Goal: Task Accomplishment & Management: Use online tool/utility

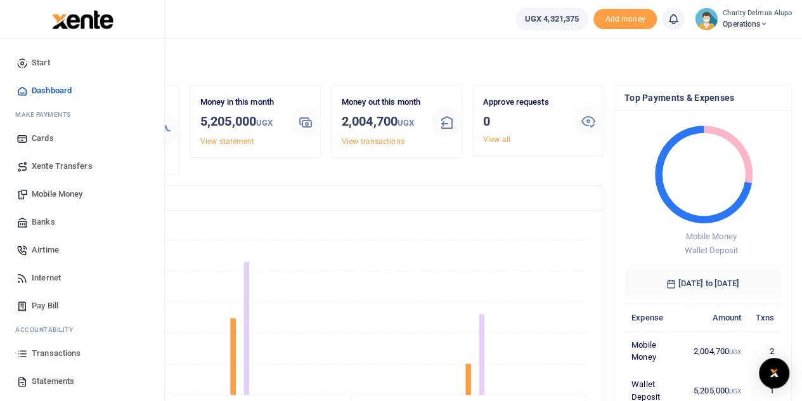
click at [63, 165] on span "Xente Transfers" at bounding box center [62, 166] width 61 height 13
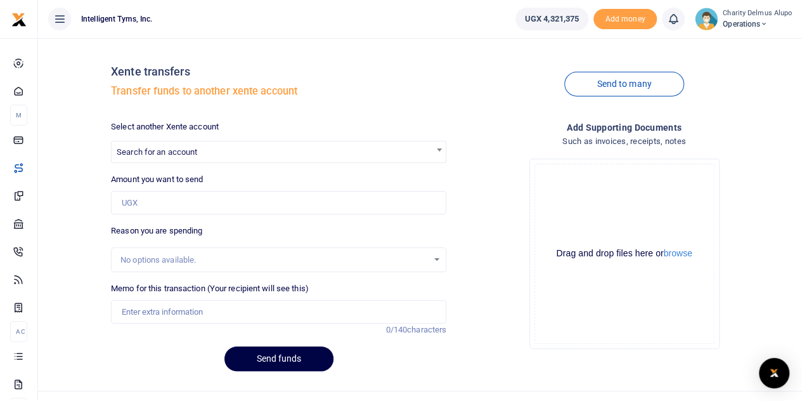
scroll to position [22, 0]
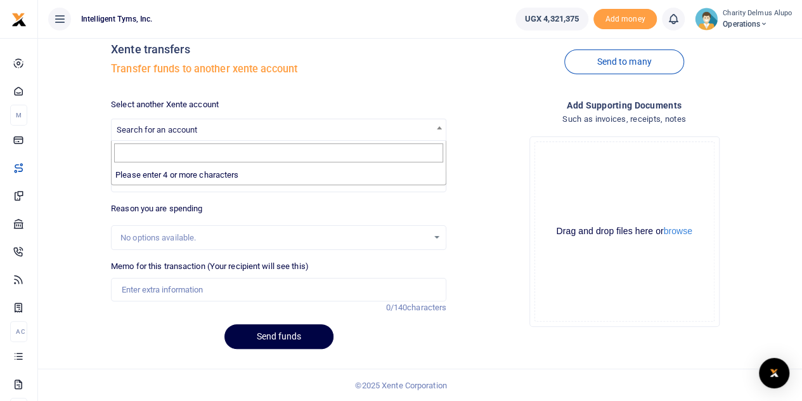
click at [248, 134] on span "Search for an account" at bounding box center [279, 129] width 334 height 20
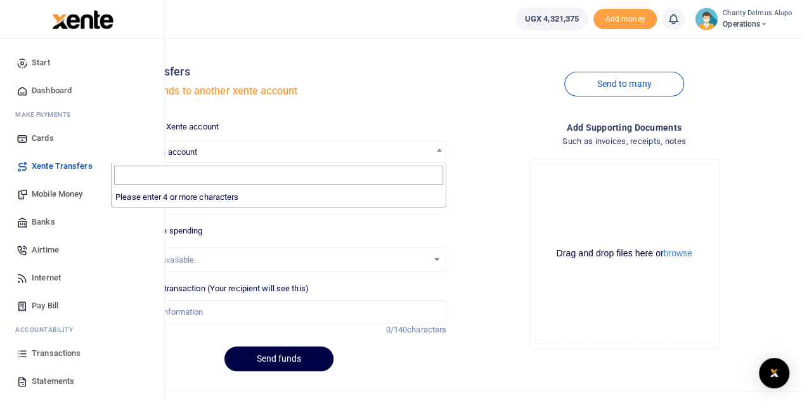
click at [40, 216] on span "Banks" at bounding box center [43, 221] width 23 height 13
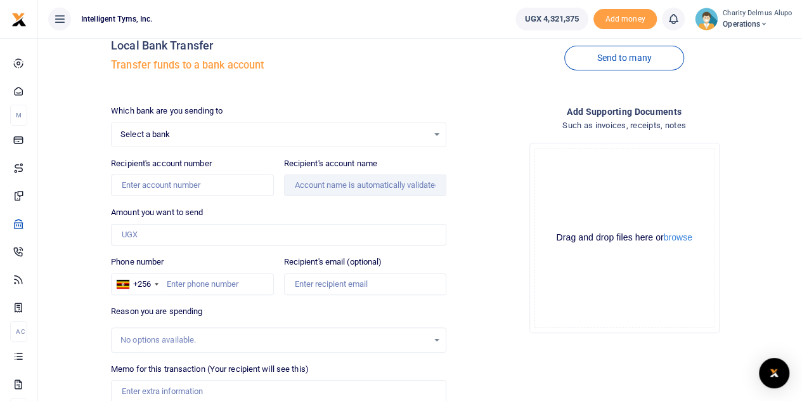
scroll to position [27, 0]
click at [199, 131] on span "Select a bank" at bounding box center [273, 133] width 307 height 13
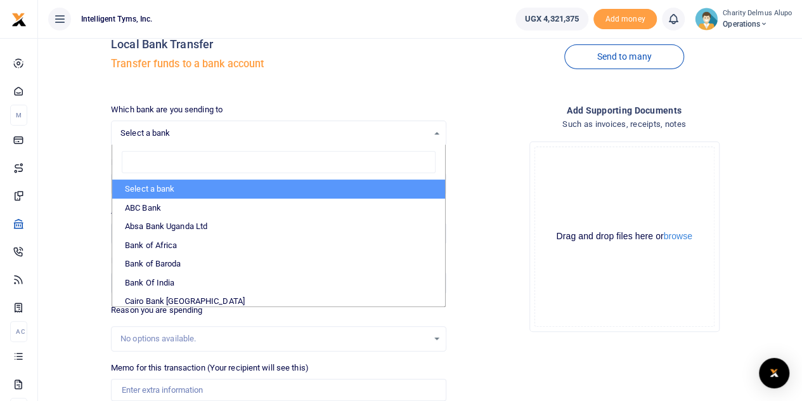
click at [114, 128] on div "Select a bank Select an option..." at bounding box center [279, 133] width 334 height 14
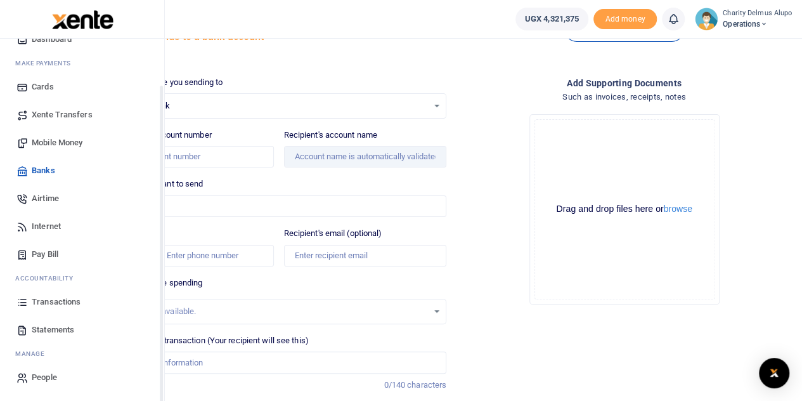
scroll to position [56, 0]
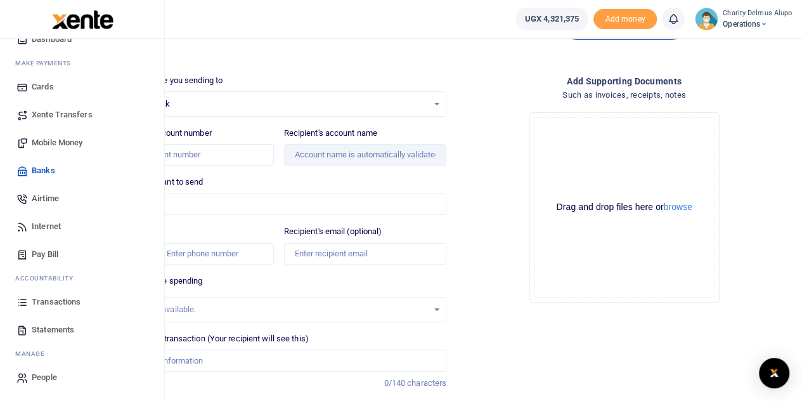
click at [59, 303] on span "Transactions" at bounding box center [56, 301] width 49 height 13
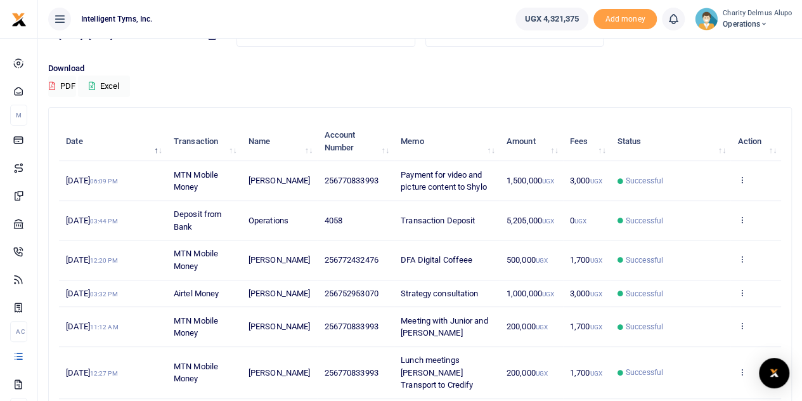
scroll to position [288, 0]
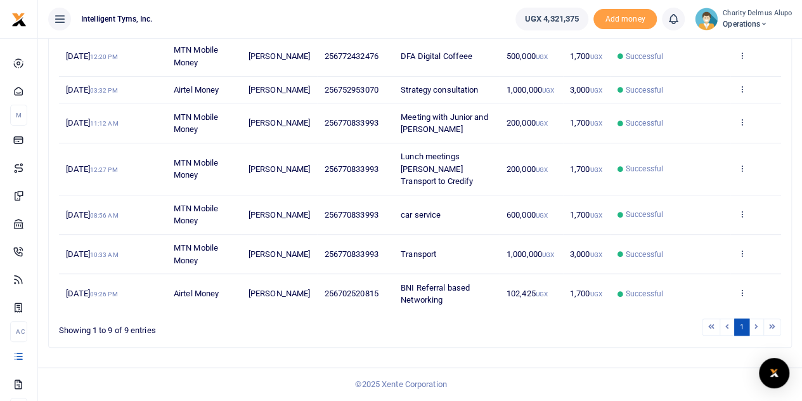
drag, startPoint x: 730, startPoint y: 327, endPoint x: 716, endPoint y: 325, distance: 14.7
click at [716, 325] on ul "1" at bounding box center [573, 326] width 416 height 17
click at [730, 324] on li at bounding box center [727, 326] width 15 height 17
click at [713, 323] on li at bounding box center [711, 326] width 18 height 17
click at [724, 327] on li at bounding box center [727, 326] width 15 height 17
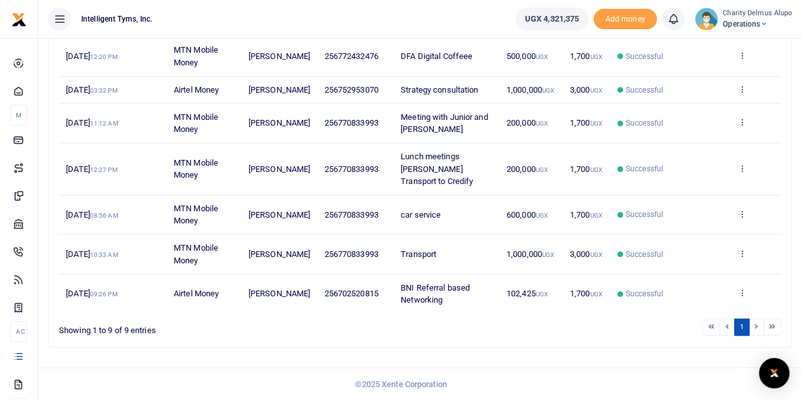
click at [729, 324] on li at bounding box center [727, 326] width 15 height 17
click at [714, 325] on li at bounding box center [711, 326] width 18 height 17
click at [710, 326] on li at bounding box center [711, 326] width 18 height 17
click at [770, 326] on li at bounding box center [772, 326] width 17 height 17
click at [771, 325] on li at bounding box center [772, 326] width 17 height 17
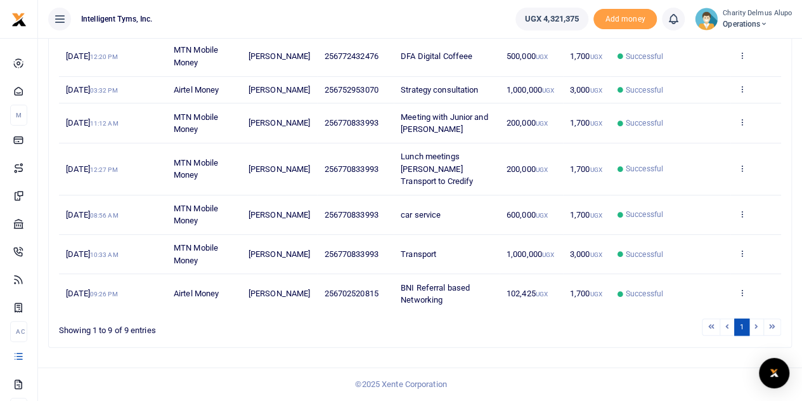
click at [732, 321] on li at bounding box center [727, 326] width 15 height 17
click at [771, 326] on li at bounding box center [772, 326] width 17 height 17
click at [711, 328] on li at bounding box center [711, 326] width 18 height 17
click at [712, 328] on li at bounding box center [711, 326] width 18 height 17
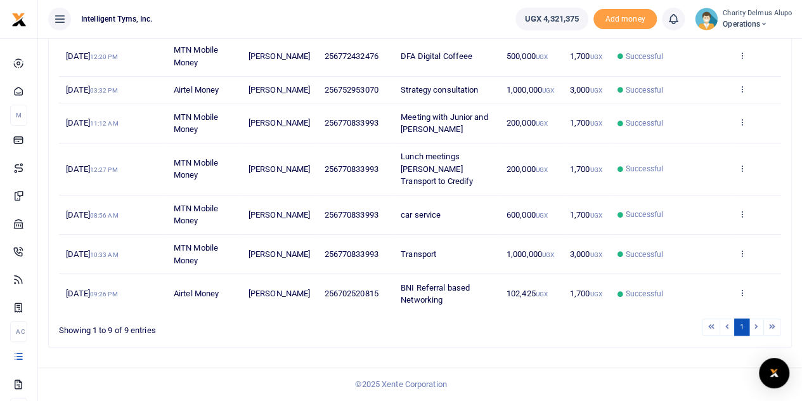
click at [726, 324] on li at bounding box center [727, 326] width 15 height 17
click at [754, 323] on li at bounding box center [756, 326] width 15 height 17
click at [742, 324] on link "1" at bounding box center [741, 326] width 15 height 17
click at [757, 327] on li at bounding box center [756, 326] width 15 height 17
click at [755, 325] on li at bounding box center [756, 326] width 15 height 17
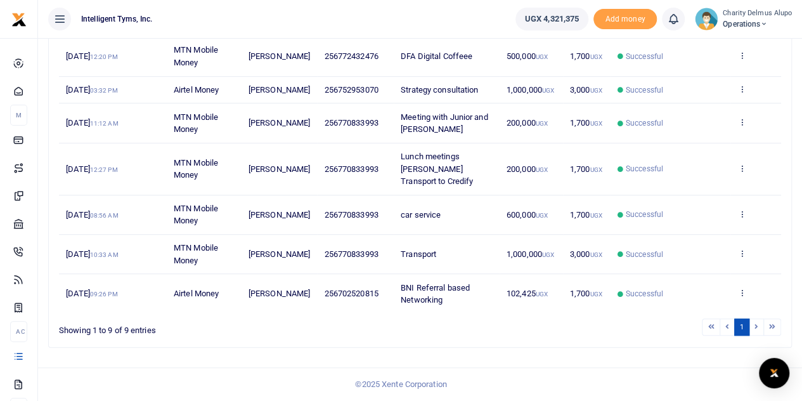
click at [755, 325] on li at bounding box center [756, 326] width 15 height 17
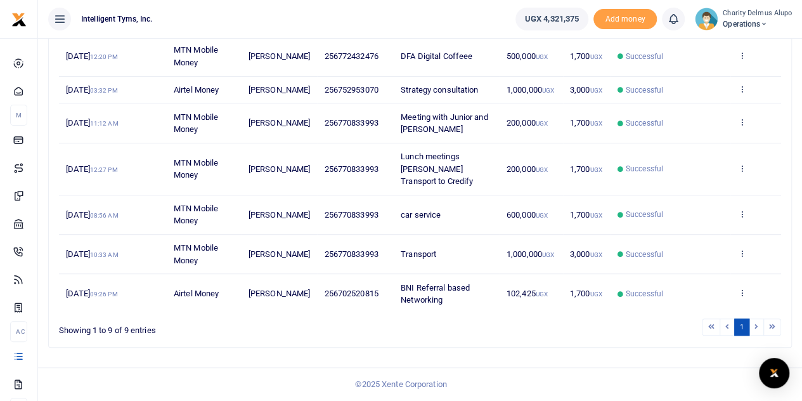
click at [755, 325] on li at bounding box center [756, 326] width 15 height 17
click at [757, 326] on li at bounding box center [756, 326] width 15 height 17
drag, startPoint x: 757, startPoint y: 326, endPoint x: 773, endPoint y: 328, distance: 16.5
click at [773, 328] on ul "1" at bounding box center [573, 326] width 416 height 17
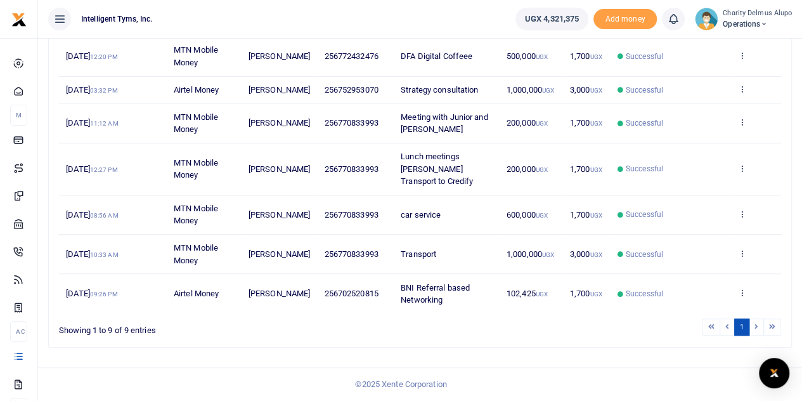
click at [773, 328] on li at bounding box center [772, 326] width 17 height 17
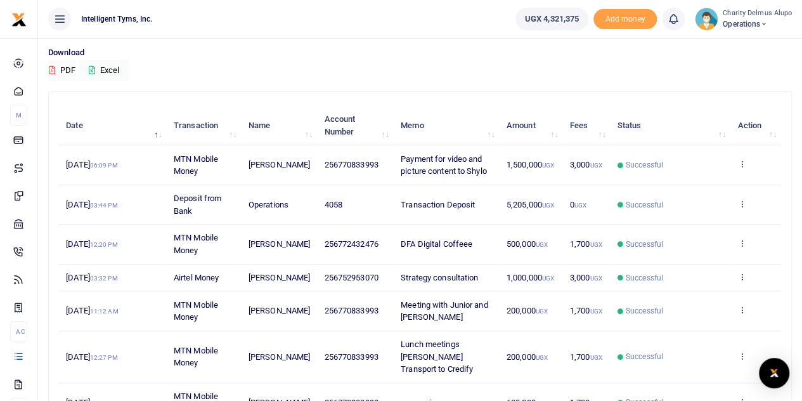
scroll to position [0, 0]
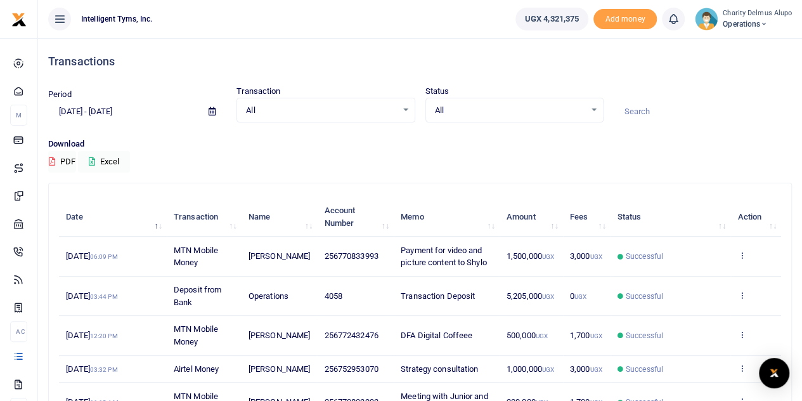
click at [759, 18] on span "Operations" at bounding box center [757, 23] width 69 height 11
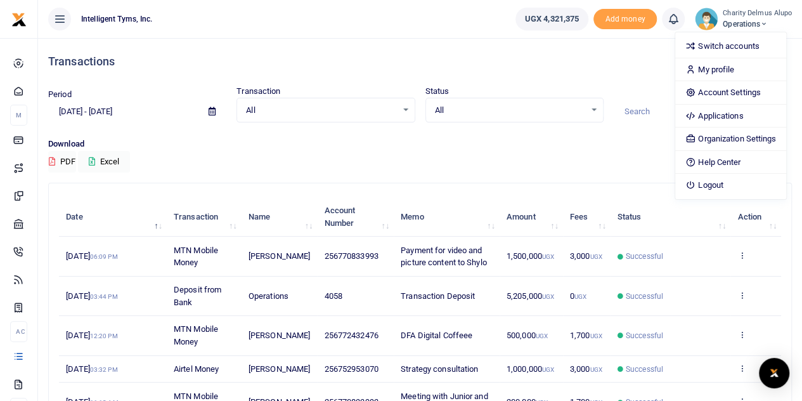
click at [636, 46] on div "Transactions" at bounding box center [419, 61] width 743 height 47
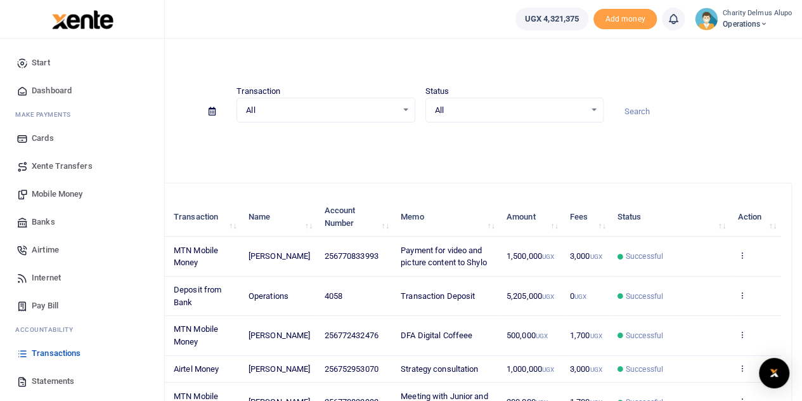
click at [49, 225] on span "Banks" at bounding box center [43, 221] width 23 height 13
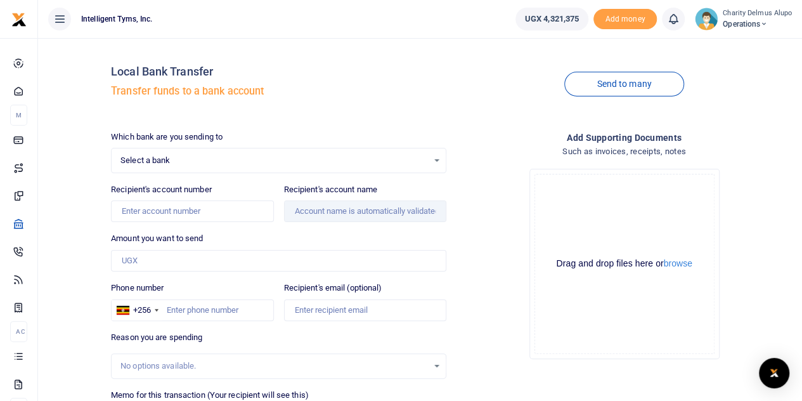
click at [184, 158] on span "Select a bank" at bounding box center [273, 160] width 307 height 13
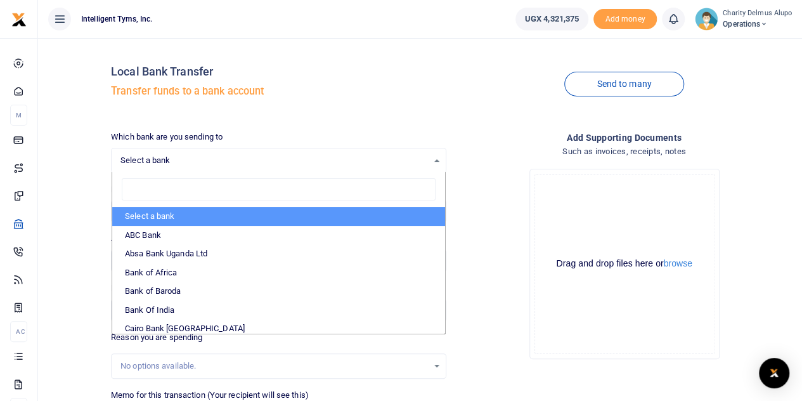
click at [762, 20] on span "Operations" at bounding box center [757, 23] width 69 height 11
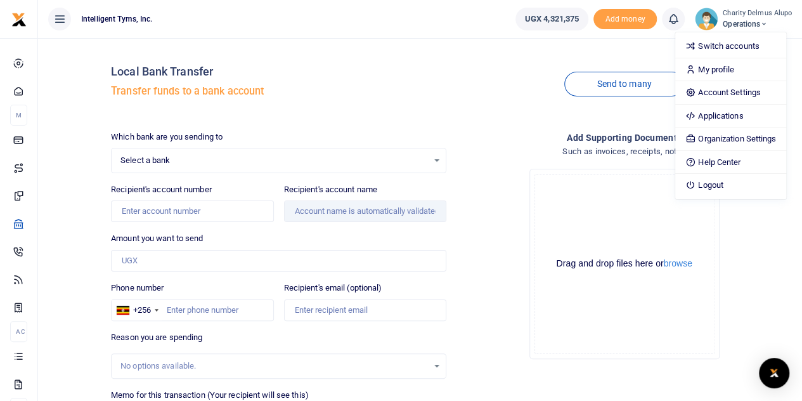
click at [177, 159] on span "Select a bank" at bounding box center [273, 160] width 307 height 13
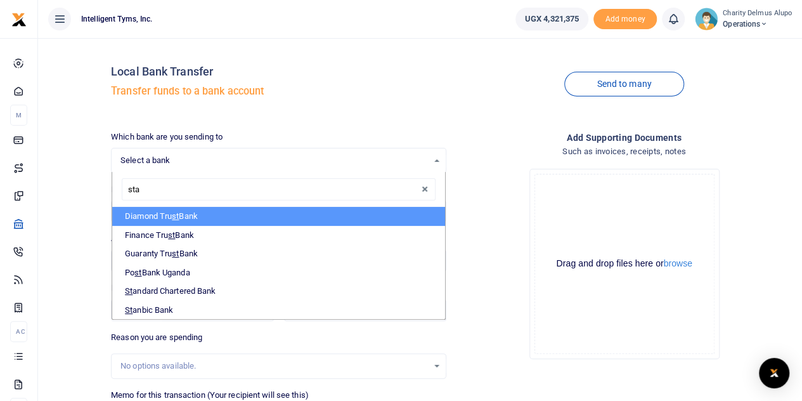
type input "[PERSON_NAME]"
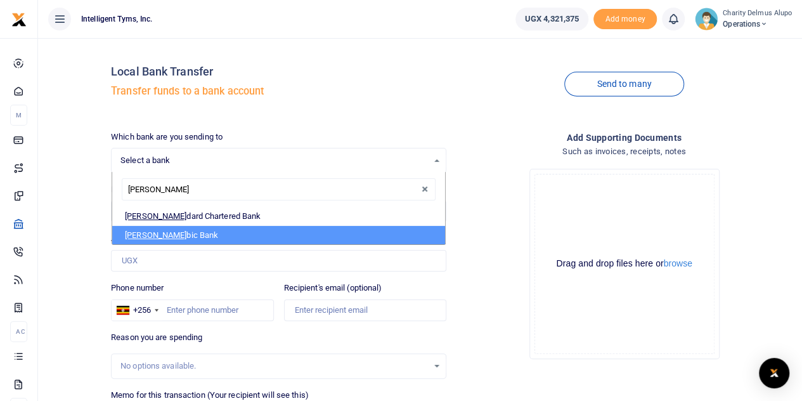
click at [157, 231] on li "[PERSON_NAME] bic Bank" at bounding box center [278, 235] width 333 height 19
select select "STANBIC"
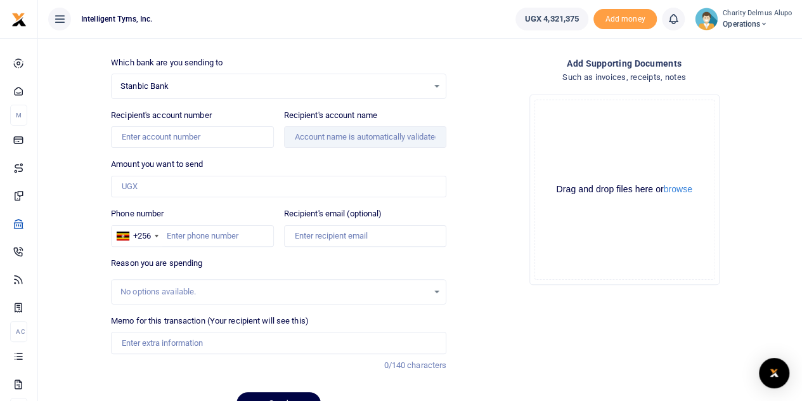
scroll to position [82, 0]
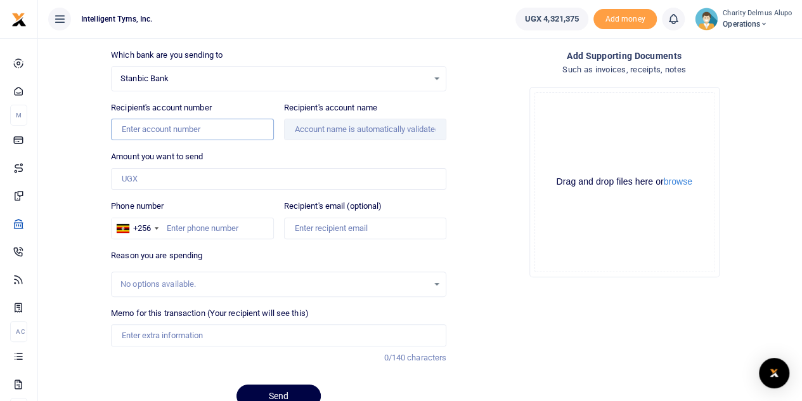
click at [186, 124] on input "Recipient's account number" at bounding box center [192, 130] width 162 height 22
type input "9030014811035"
click at [217, 174] on input "Amount you want to send" at bounding box center [278, 179] width 335 height 22
type input "1,000,000"
type input "Financial Technology Service Providers Association"
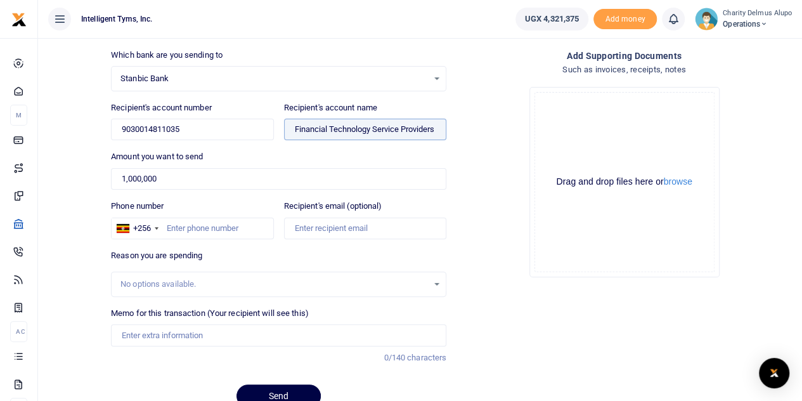
click at [326, 130] on input "Found" at bounding box center [365, 130] width 162 height 22
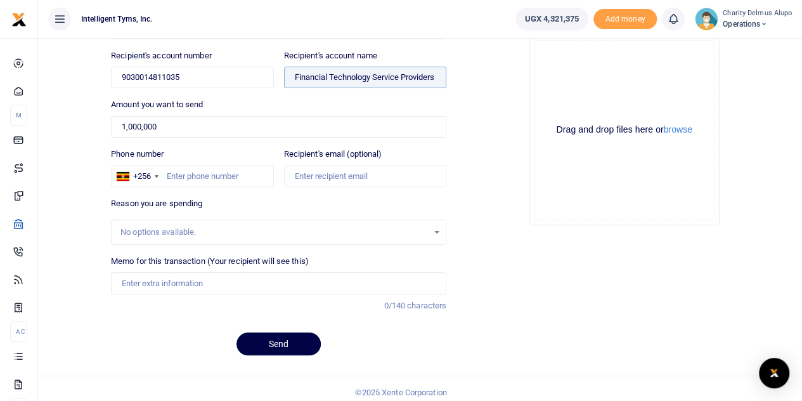
scroll to position [138, 0]
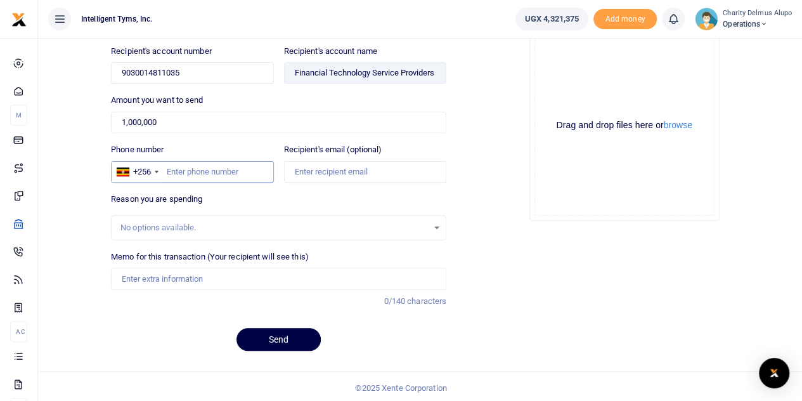
click at [219, 169] on input "Phone number" at bounding box center [192, 172] width 162 height 22
paste input "import pandas as pd import plotly.graph_objects as go # === SALES (df_sold) ===…"
type input "import pandas as pd import plotly.graph_objects as go # === SALES (df_sold) ===…"
click at [201, 169] on input "Phone number" at bounding box center [192, 172] width 162 height 22
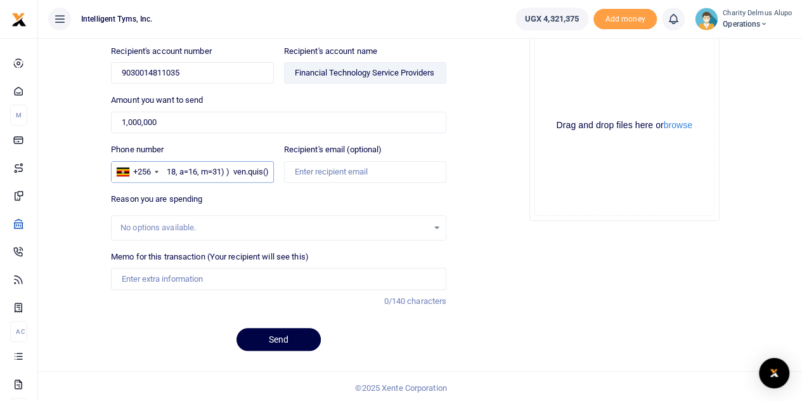
click at [201, 169] on input "Phone number" at bounding box center [192, 172] width 162 height 22
paste input "0393 225 818"
click at [170, 167] on input "0393 225 818" at bounding box center [192, 172] width 162 height 22
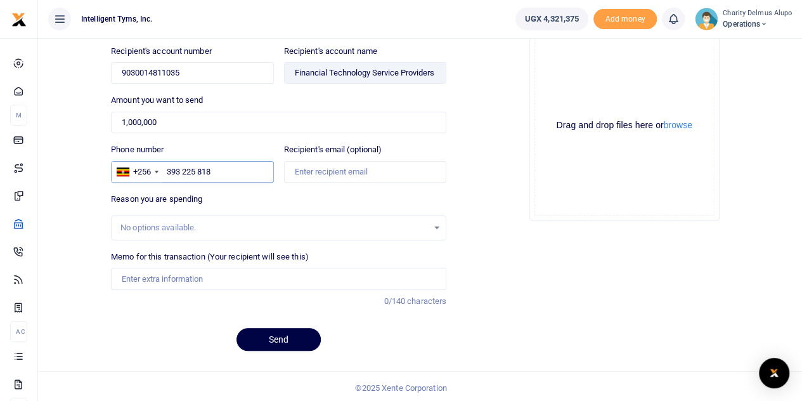
type input "393 225 818"
click at [313, 170] on input "Recipient's email (optional)" at bounding box center [365, 172] width 162 height 22
click at [310, 169] on input "Recipient's email (optional)" at bounding box center [365, 172] width 162 height 22
click at [326, 170] on input "membership@fitspa.u" at bounding box center [365, 172] width 162 height 22
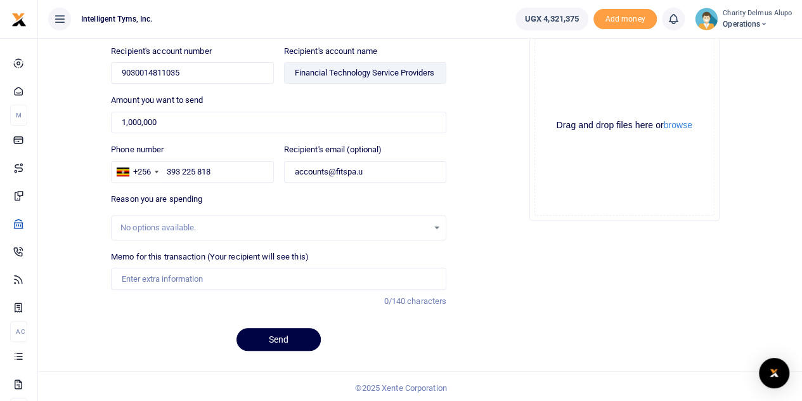
click at [223, 226] on div "No options available." at bounding box center [273, 227] width 307 height 13
click at [390, 222] on div "No options available." at bounding box center [273, 227] width 307 height 13
click at [415, 224] on div "No options available." at bounding box center [273, 227] width 307 height 13
click at [219, 224] on div "No options available." at bounding box center [273, 227] width 307 height 13
click at [370, 168] on input "accounts@fitspa.u" at bounding box center [365, 172] width 162 height 22
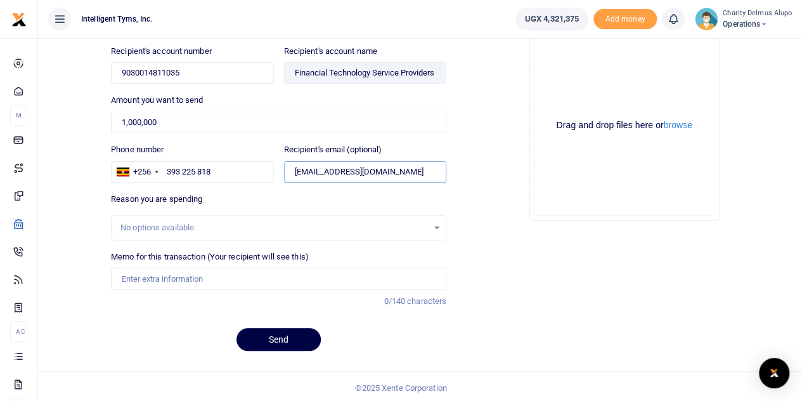
type input "accounts@fitspa.ug"
click at [300, 228] on div "No options available." at bounding box center [273, 227] width 307 height 13
click at [179, 217] on div "No options available." at bounding box center [278, 227] width 335 height 25
click at [241, 228] on div "No options available." at bounding box center [273, 227] width 307 height 13
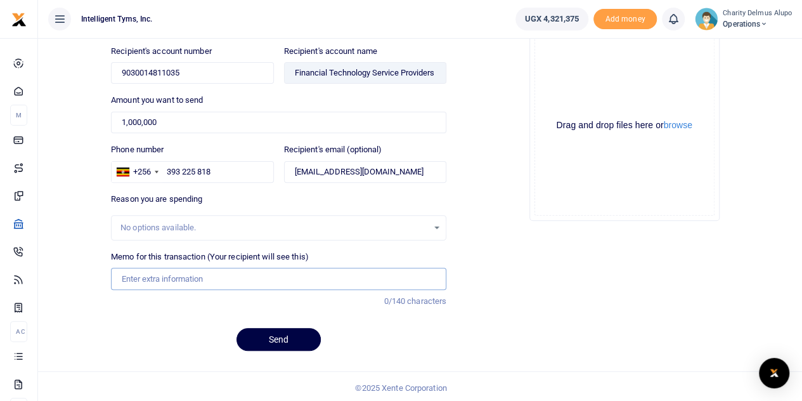
click at [186, 282] on input "Memo for this transaction (Your recipient will see this)" at bounding box center [278, 278] width 335 height 22
click at [131, 278] on input "Bronze" at bounding box center [278, 278] width 335 height 22
paste input "Exhibition fees at the 7th annual Fintech Conference 2025"
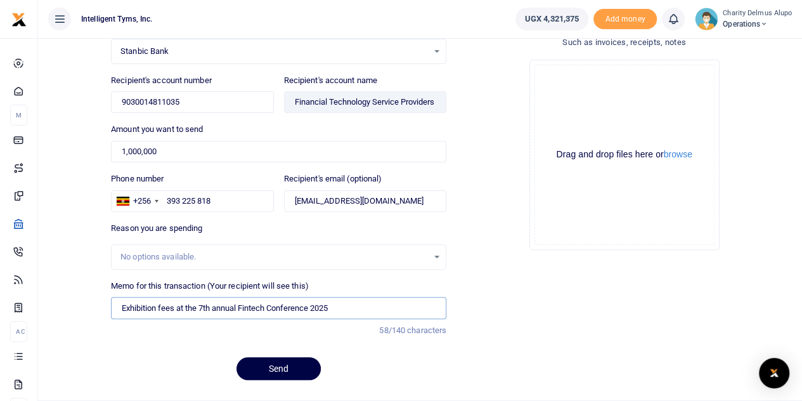
scroll to position [138, 0]
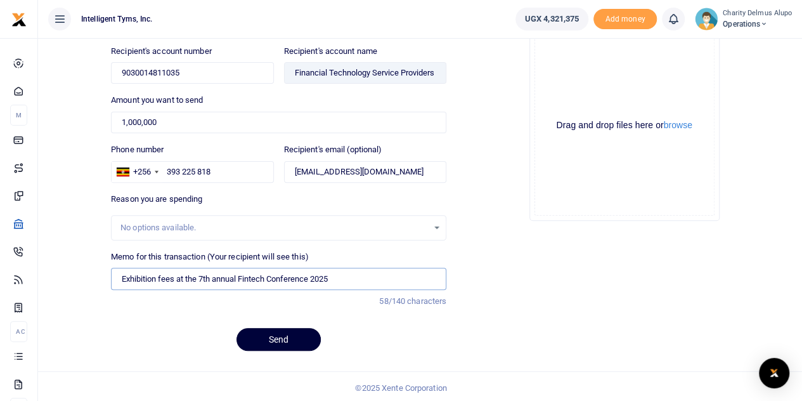
type input "Exhibition fees at the 7th annual Fintech Conference 2025"
click at [267, 333] on button "Send" at bounding box center [278, 339] width 84 height 23
click at [182, 167] on input "393 225 818" at bounding box center [192, 172] width 162 height 22
click at [198, 167] on input "393225 818" at bounding box center [192, 172] width 162 height 22
type input "393225818"
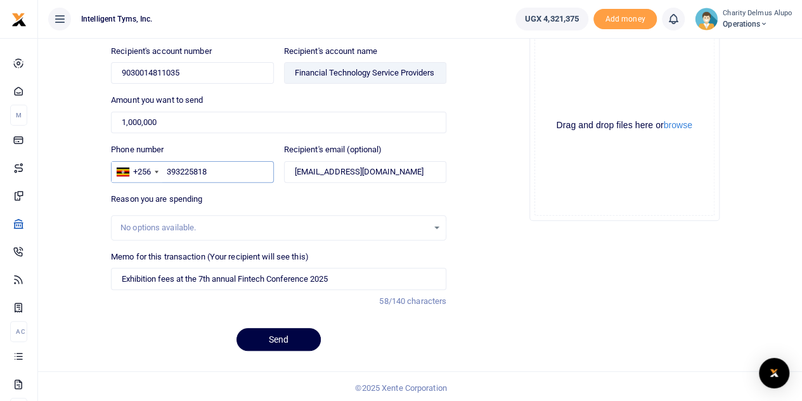
click at [188, 168] on input "393225818" at bounding box center [192, 172] width 162 height 22
paste input "393225818"
type input "393225818"
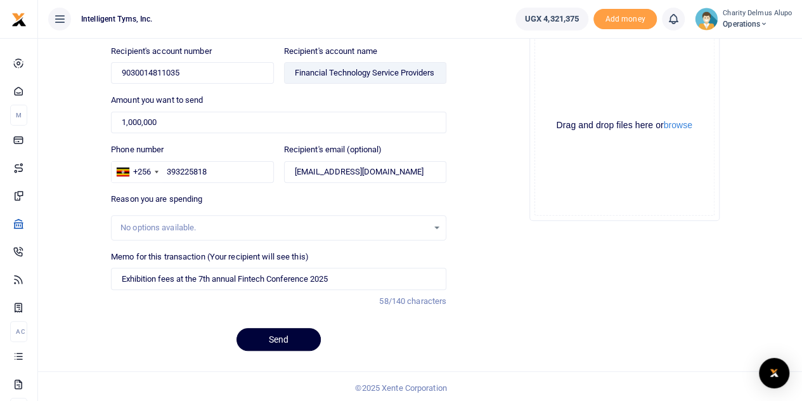
click at [261, 337] on button "Send" at bounding box center [278, 339] width 84 height 23
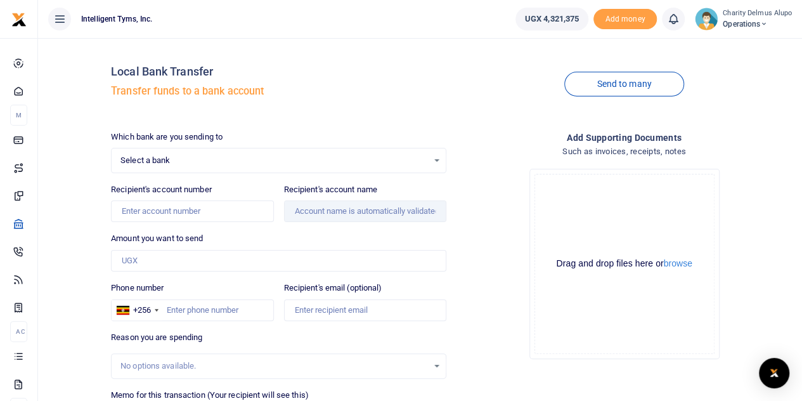
click at [368, 83] on div "Local Bank Transfer Transfer funds to a bank account" at bounding box center [278, 84] width 335 height 72
click at [397, 74] on h4 "Local Bank Transfer" at bounding box center [278, 72] width 335 height 14
click at [340, 75] on h4 "Local Bank Transfer" at bounding box center [278, 72] width 335 height 14
click at [762, 23] on span "Operations" at bounding box center [757, 23] width 69 height 11
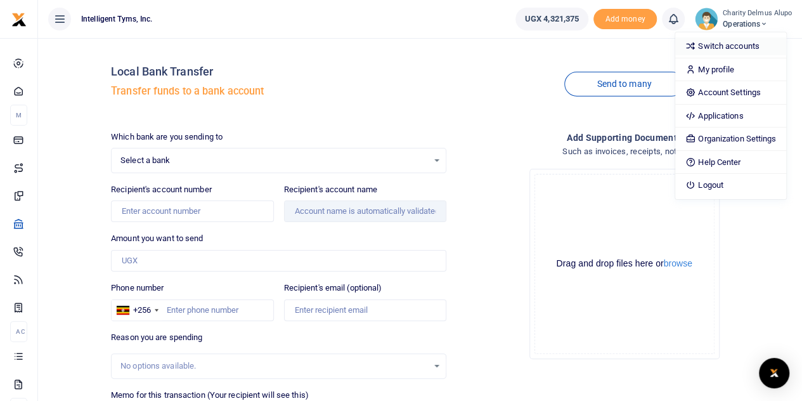
click at [717, 44] on link "Switch accounts" at bounding box center [730, 46] width 111 height 18
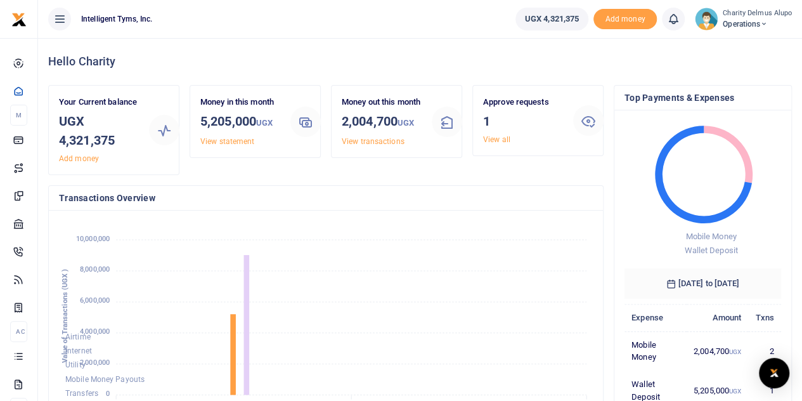
scroll to position [10, 10]
click at [766, 15] on small "Charity Delmus Alupo" at bounding box center [757, 13] width 69 height 11
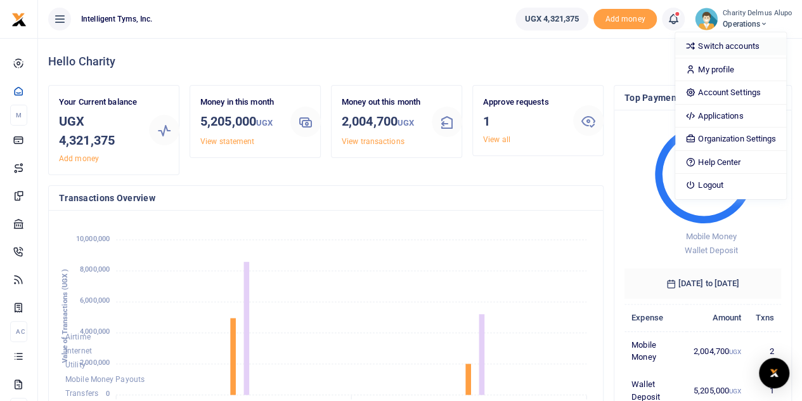
click at [730, 46] on link "Switch accounts" at bounding box center [730, 46] width 111 height 18
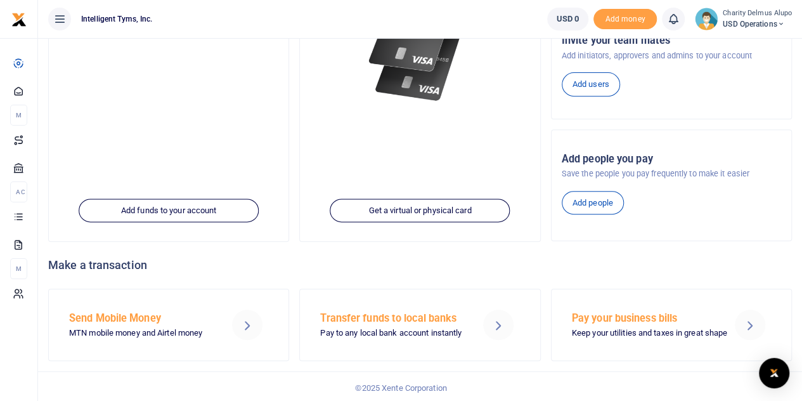
scroll to position [217, 0]
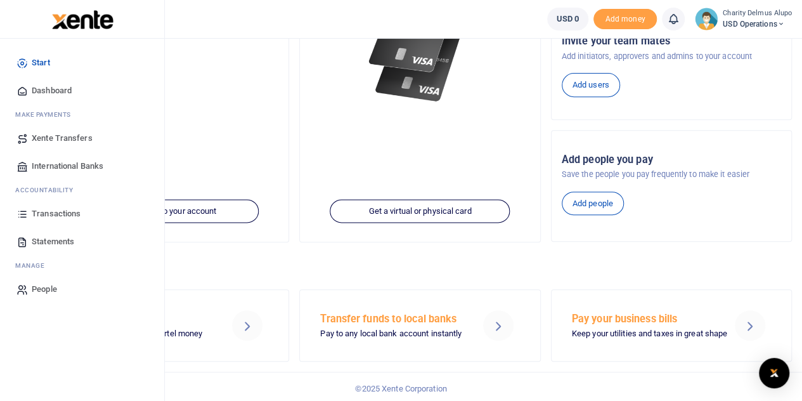
click at [58, 217] on span "Transactions" at bounding box center [56, 213] width 49 height 13
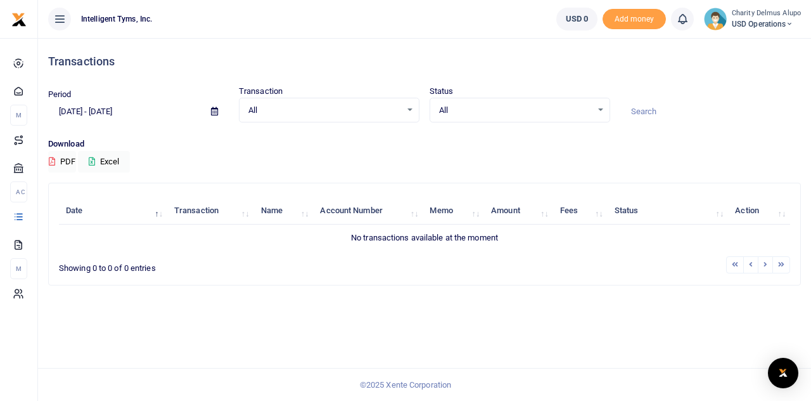
click at [335, 130] on div "Period [DATE] - [DATE] Transaction All Select an option... All Airtime Internet…" at bounding box center [424, 111] width 763 height 53
click at [790, 20] on icon at bounding box center [790, 24] width 8 height 9
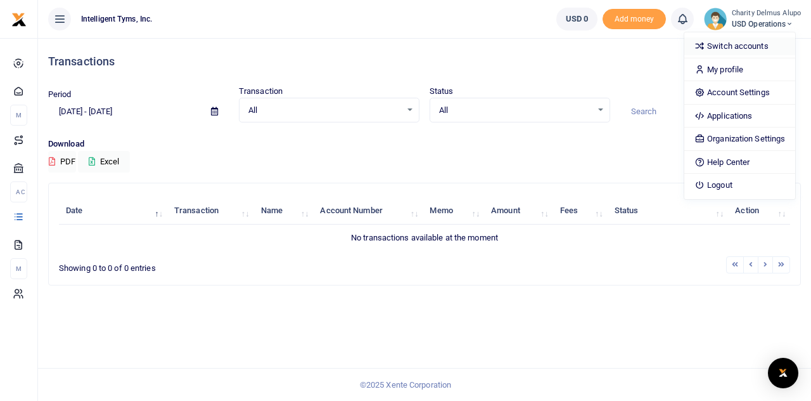
click at [752, 41] on link "Switch accounts" at bounding box center [740, 46] width 111 height 18
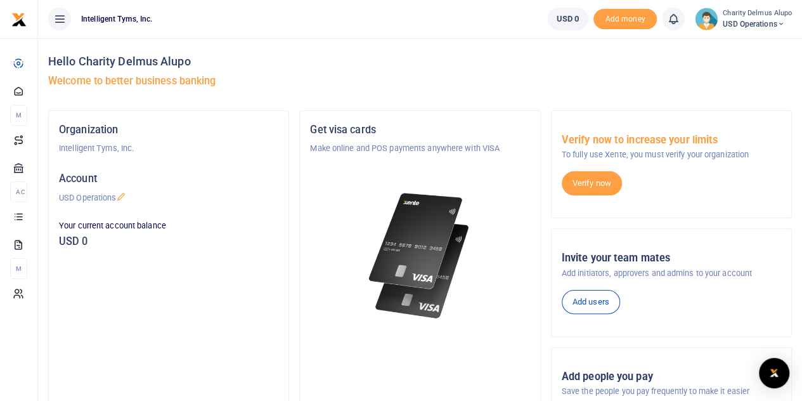
click at [752, 27] on span "USD Operations" at bounding box center [757, 23] width 69 height 11
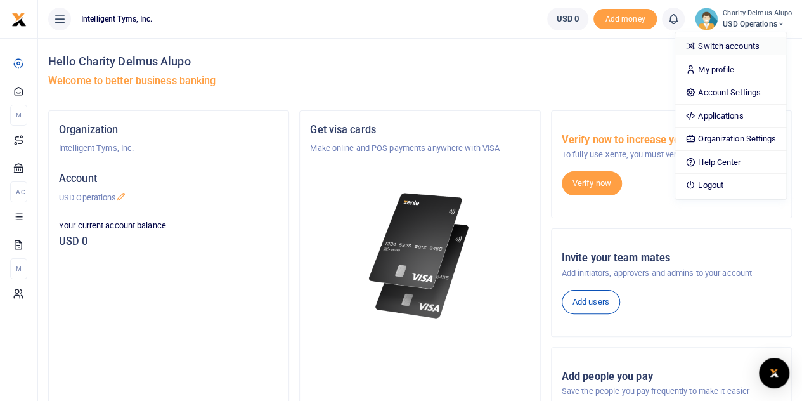
click at [719, 42] on link "Switch accounts" at bounding box center [730, 46] width 111 height 18
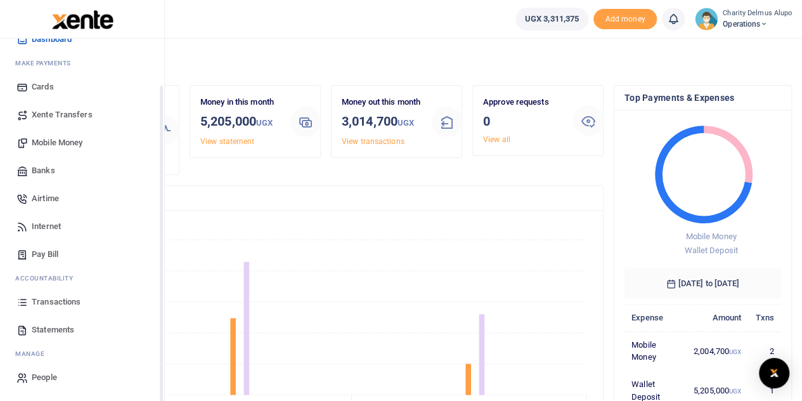
scroll to position [51, 0]
click at [58, 307] on span "Transactions" at bounding box center [56, 301] width 49 height 13
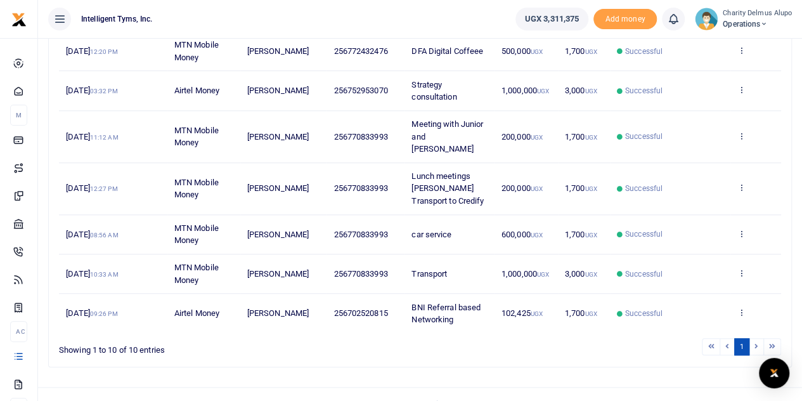
scroll to position [364, 0]
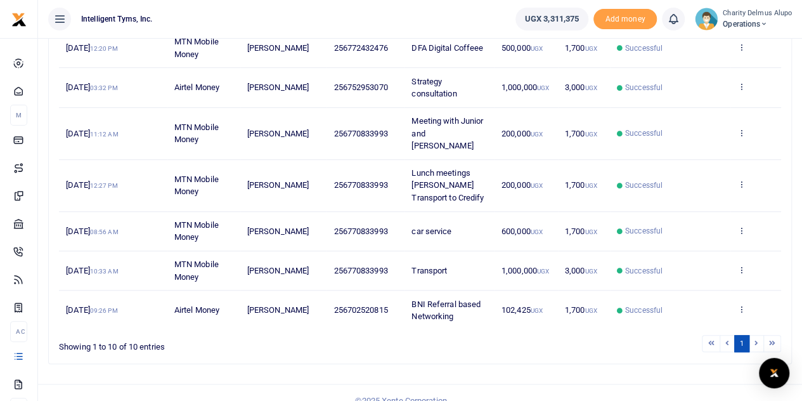
click at [757, 335] on li at bounding box center [756, 343] width 15 height 17
click at [754, 335] on li at bounding box center [756, 343] width 15 height 17
click at [771, 335] on li at bounding box center [772, 343] width 17 height 17
click at [772, 335] on li at bounding box center [772, 343] width 17 height 17
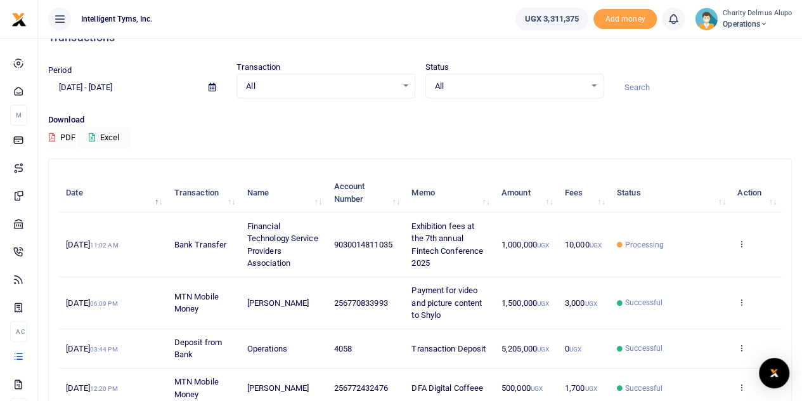
scroll to position [0, 0]
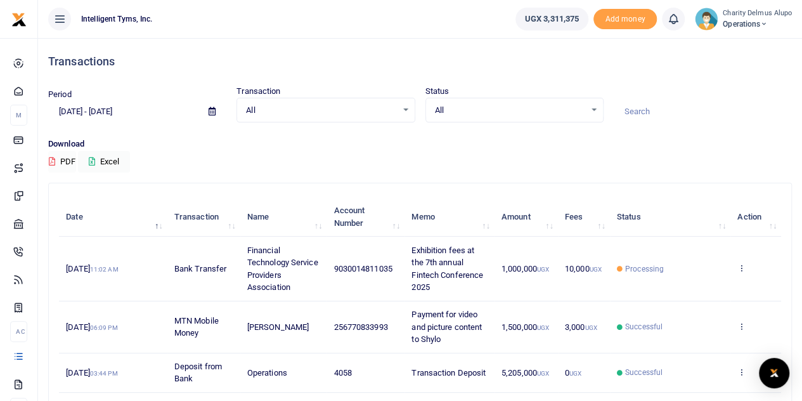
click at [74, 160] on button "PDF" at bounding box center [62, 162] width 28 height 22
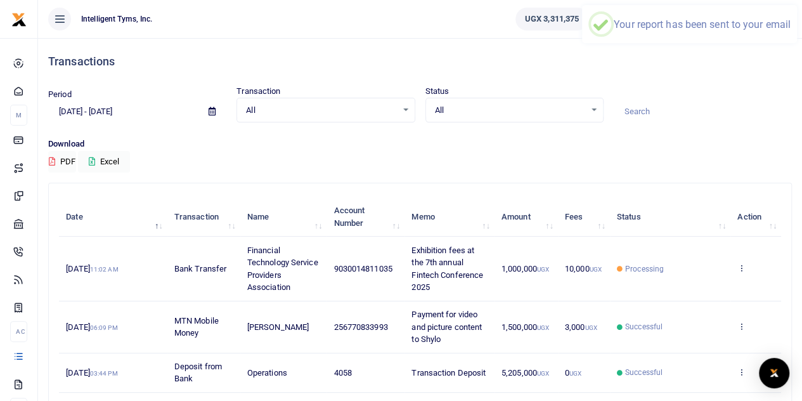
scroll to position [72, 0]
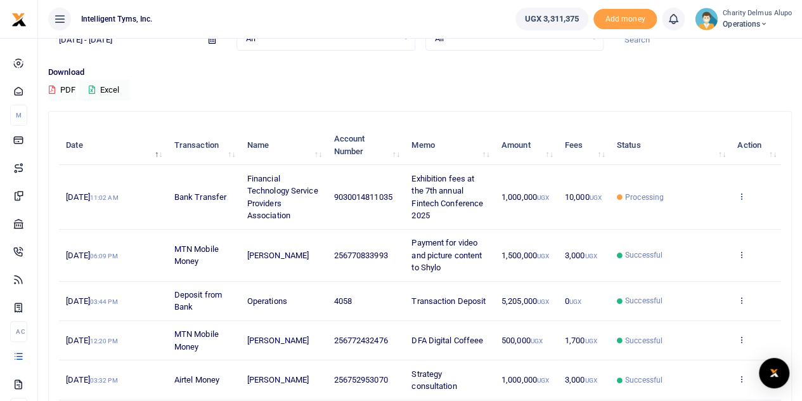
click at [743, 195] on icon at bounding box center [741, 195] width 8 height 9
click at [68, 88] on button "PDF" at bounding box center [62, 90] width 28 height 22
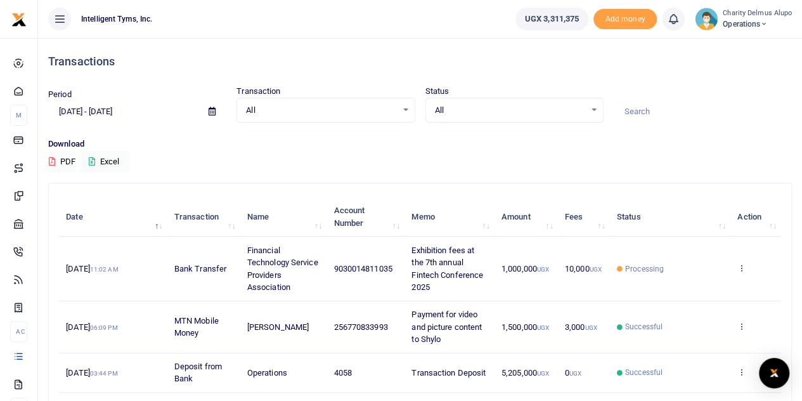
click at [631, 108] on input at bounding box center [703, 112] width 178 height 22
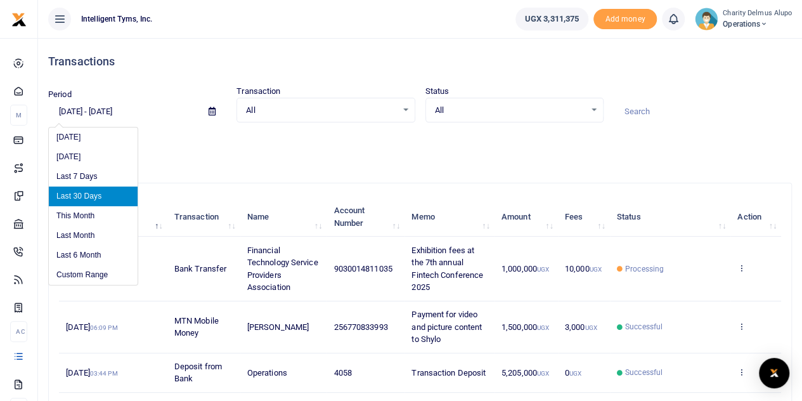
click at [67, 108] on input "08/14/2025 - 09/12/2025" at bounding box center [123, 112] width 150 height 22
click at [87, 250] on li "Last 6 Month" at bounding box center [93, 255] width 89 height 20
type input "03/12/2025 - 09/12/2025"
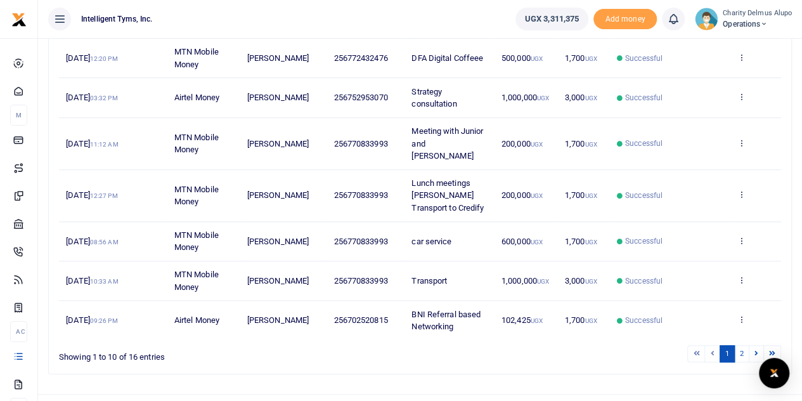
scroll to position [364, 0]
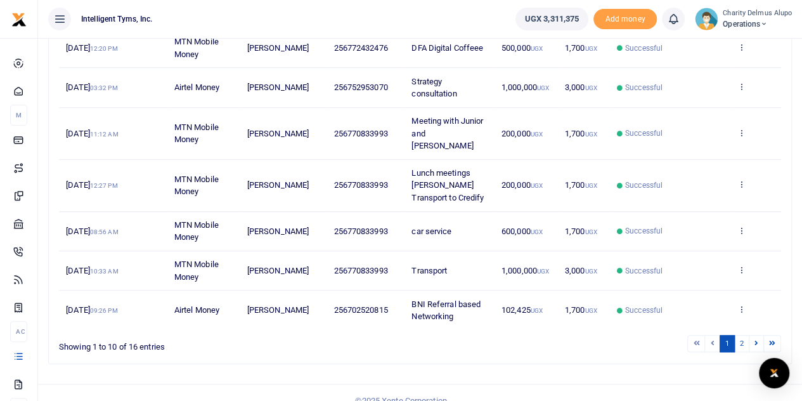
click at [712, 335] on li at bounding box center [712, 343] width 15 height 17
click at [742, 335] on link "2" at bounding box center [741, 343] width 15 height 17
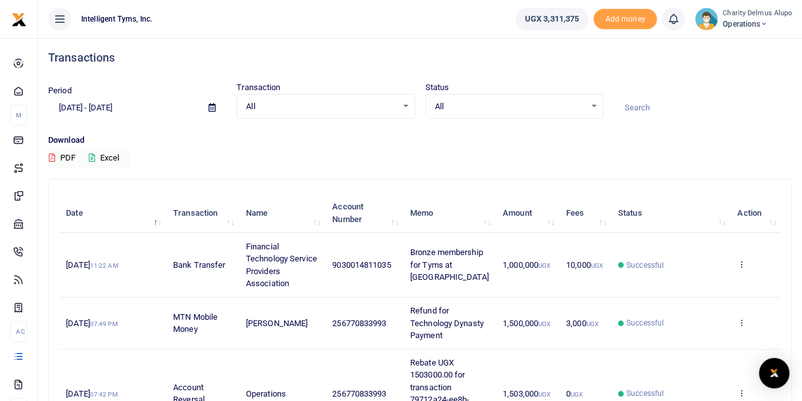
scroll to position [0, 0]
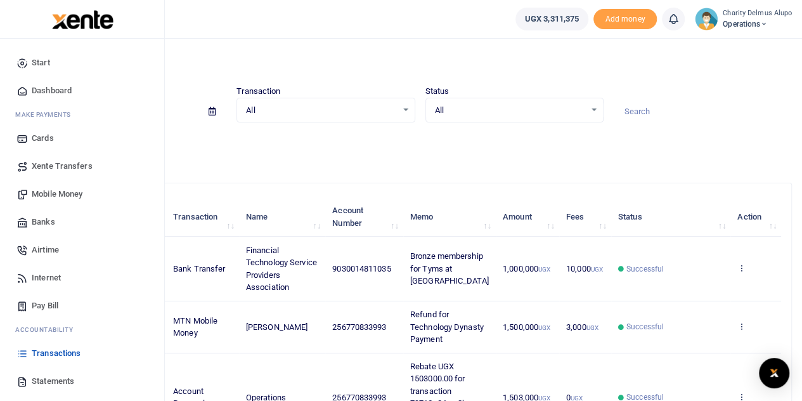
click at [68, 167] on span "Xente Transfers" at bounding box center [62, 166] width 61 height 13
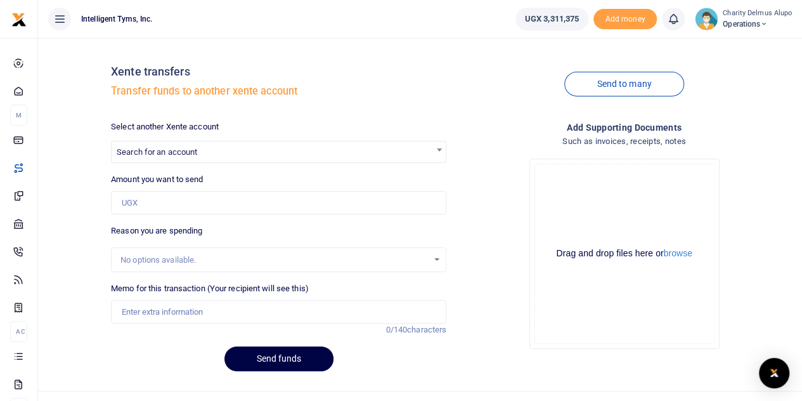
scroll to position [22, 0]
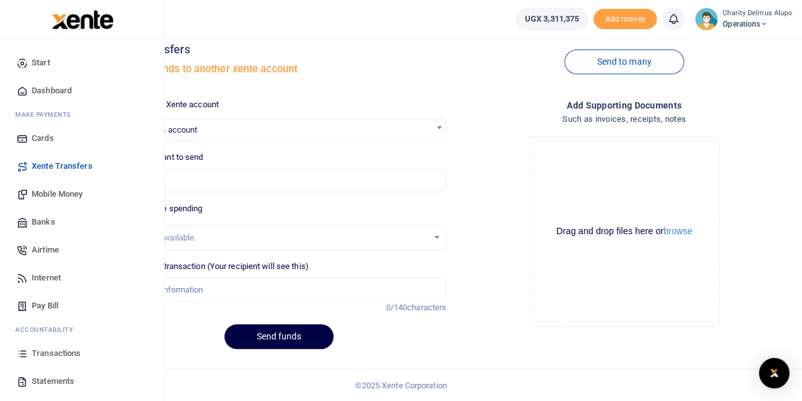
click at [46, 223] on span "Banks" at bounding box center [43, 221] width 23 height 13
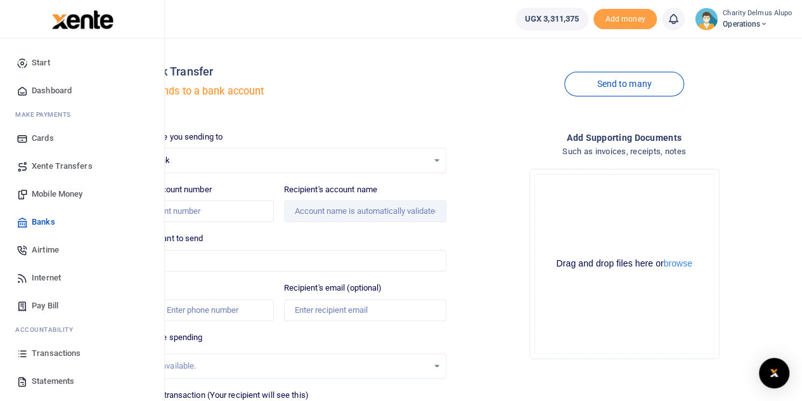
click at [54, 345] on link "Transactions" at bounding box center [82, 353] width 144 height 28
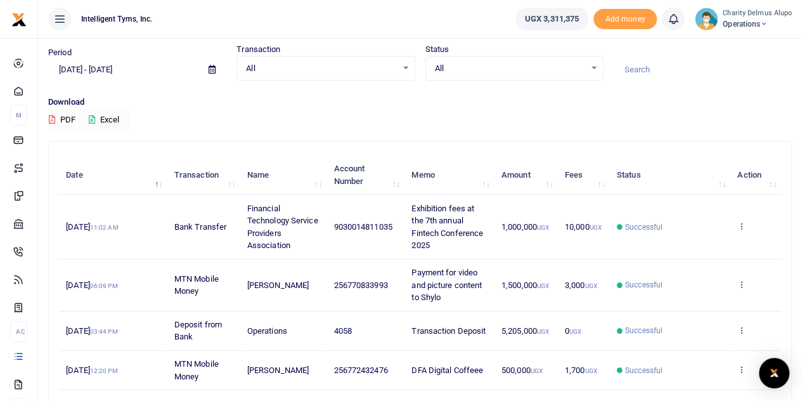
scroll to position [51, 0]
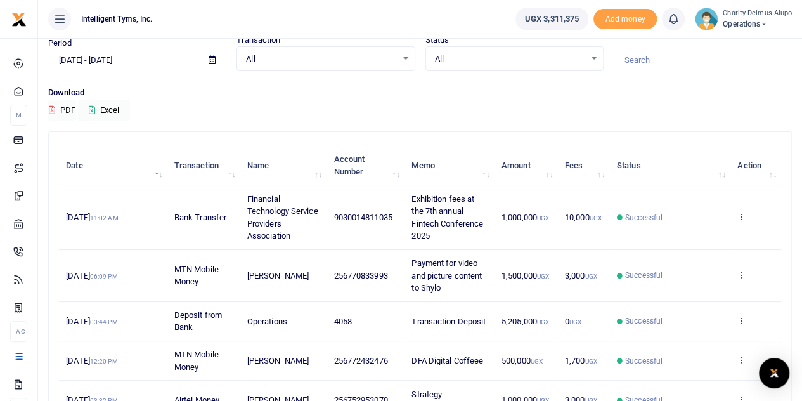
click at [742, 212] on icon at bounding box center [741, 216] width 8 height 9
click at [704, 231] on link "View details" at bounding box center [695, 238] width 100 height 18
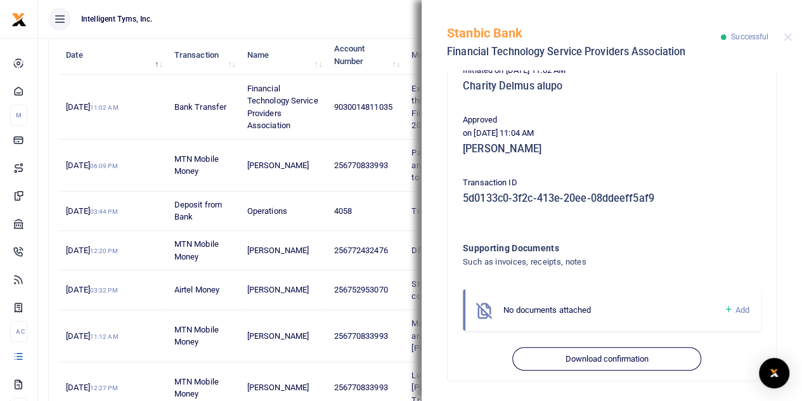
scroll to position [273, 0]
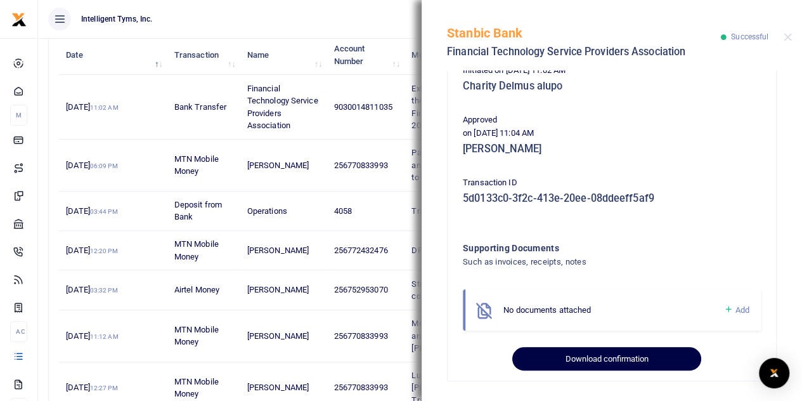
click at [584, 353] on button "Download confirmation" at bounding box center [606, 359] width 188 height 24
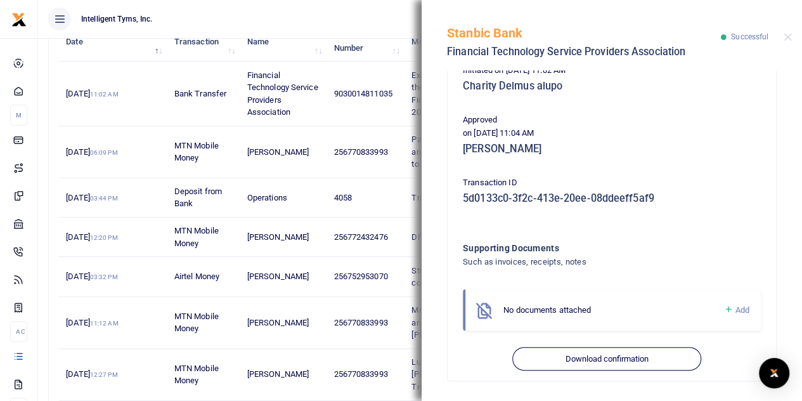
scroll to position [0, 0]
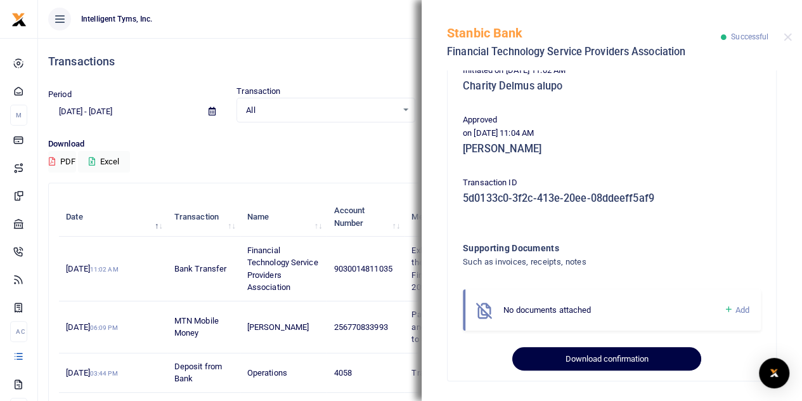
click at [606, 355] on button "Download confirmation" at bounding box center [606, 359] width 188 height 24
